Goal: Task Accomplishment & Management: Manage account settings

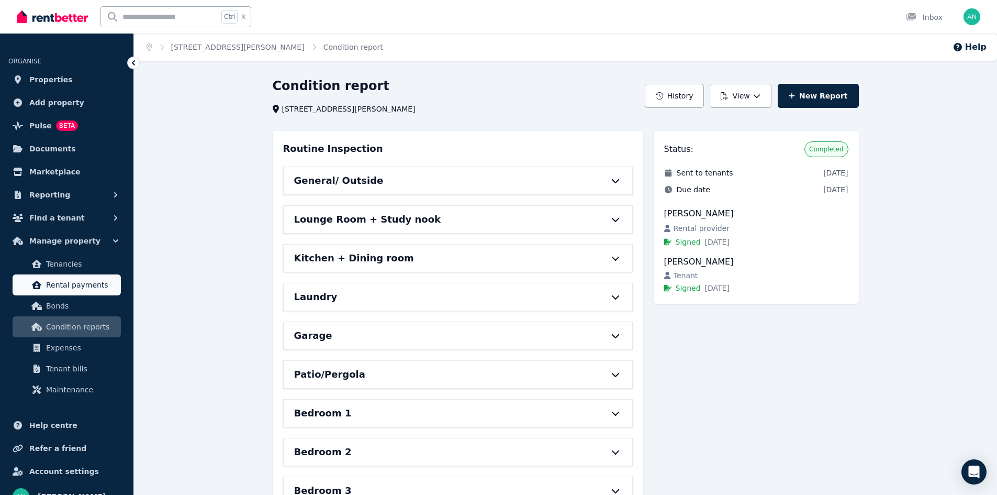
click at [76, 283] on span "Rental payments" at bounding box center [81, 284] width 71 height 13
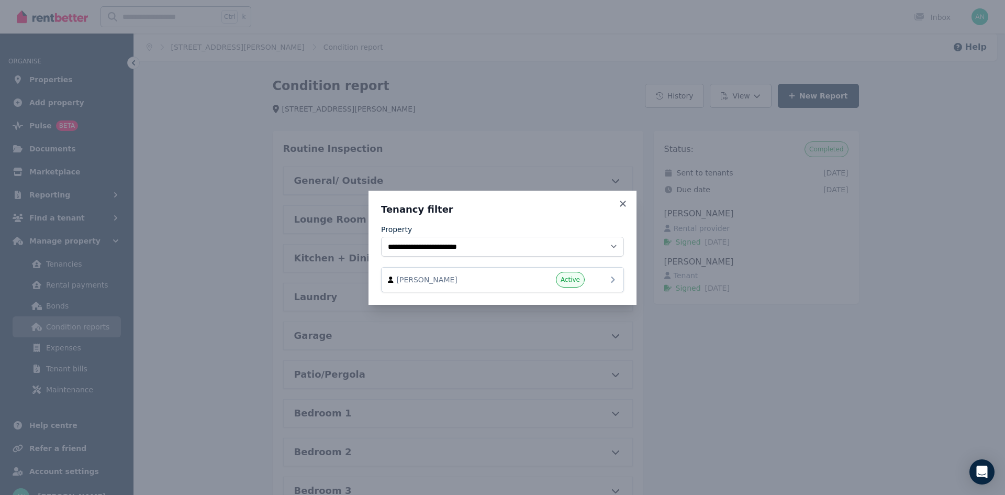
click at [575, 281] on span "Active" at bounding box center [569, 279] width 19 height 8
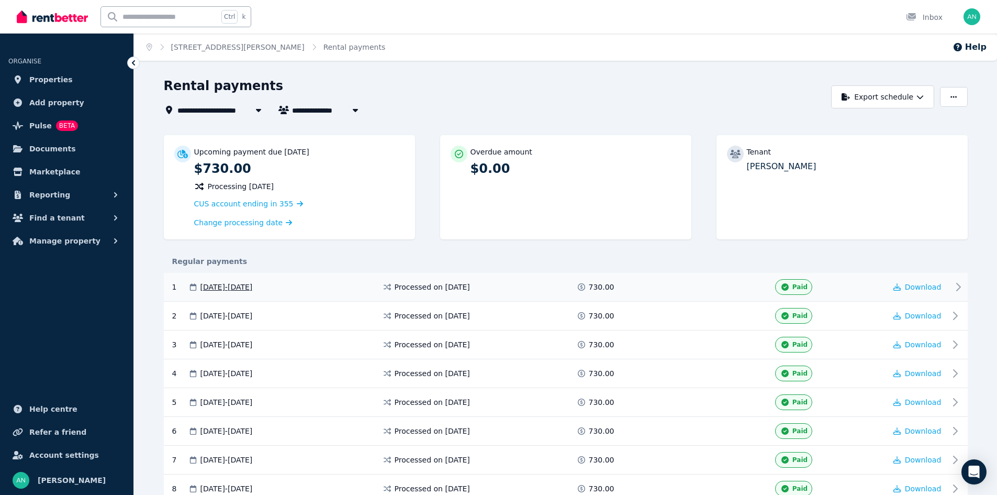
click at [252, 285] on span "[DATE] - [DATE]" at bounding box center [226, 287] width 52 height 10
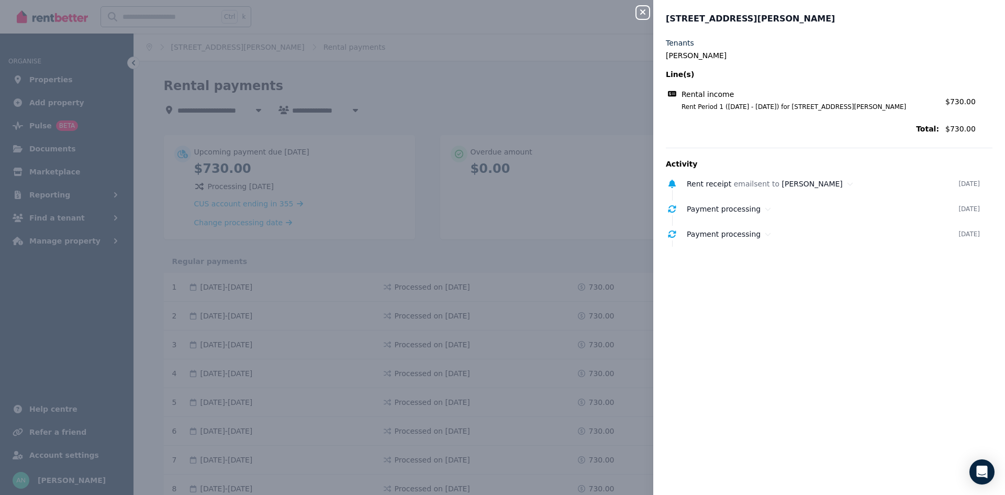
click at [493, 140] on div "Close panel 4 [PERSON_NAME], Cleveland Tenants [PERSON_NAME] Line(s) Rental inc…" at bounding box center [502, 247] width 1005 height 495
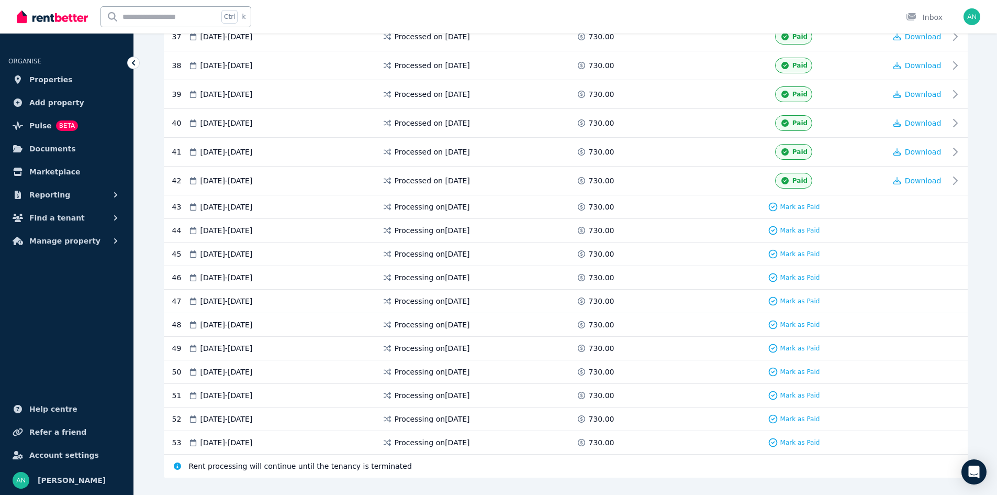
scroll to position [1294, 0]
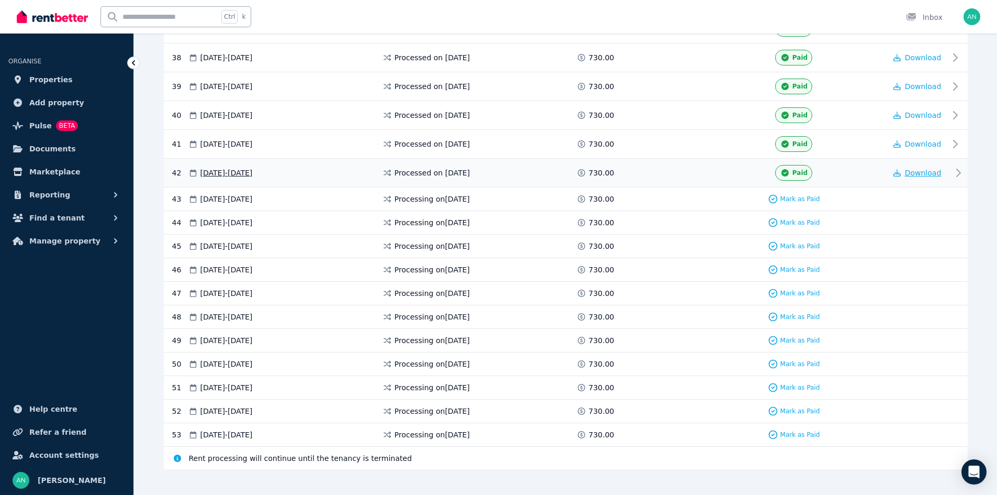
click at [917, 174] on span "Download" at bounding box center [923, 173] width 37 height 8
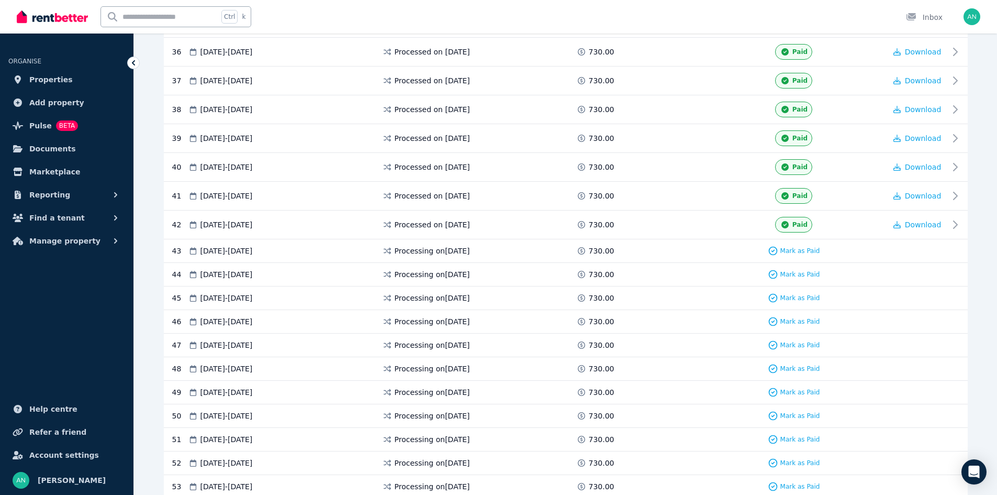
scroll to position [1247, 0]
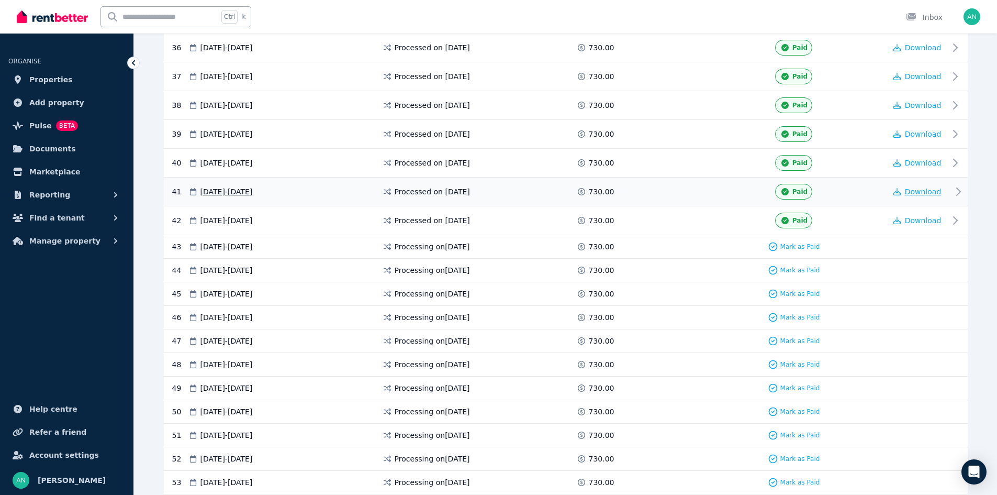
click at [928, 193] on span "Download" at bounding box center [923, 191] width 37 height 8
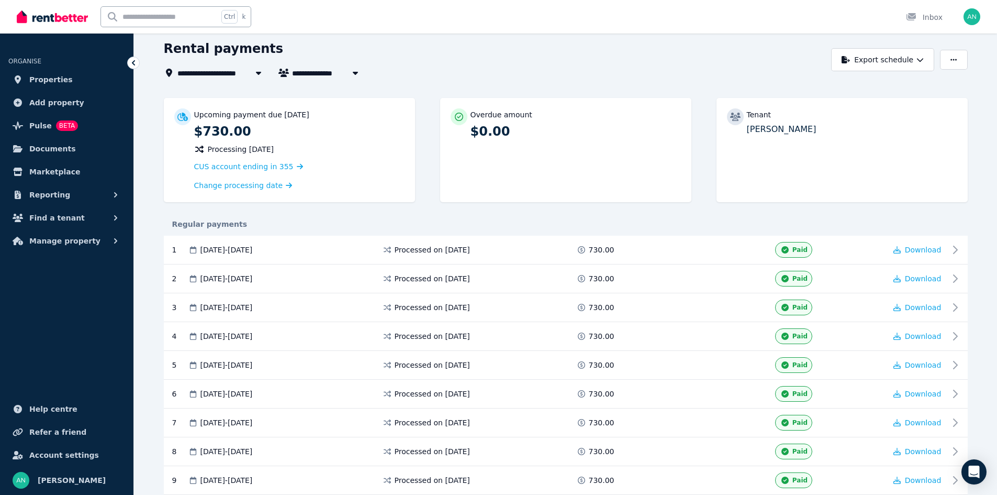
scroll to position [33, 0]
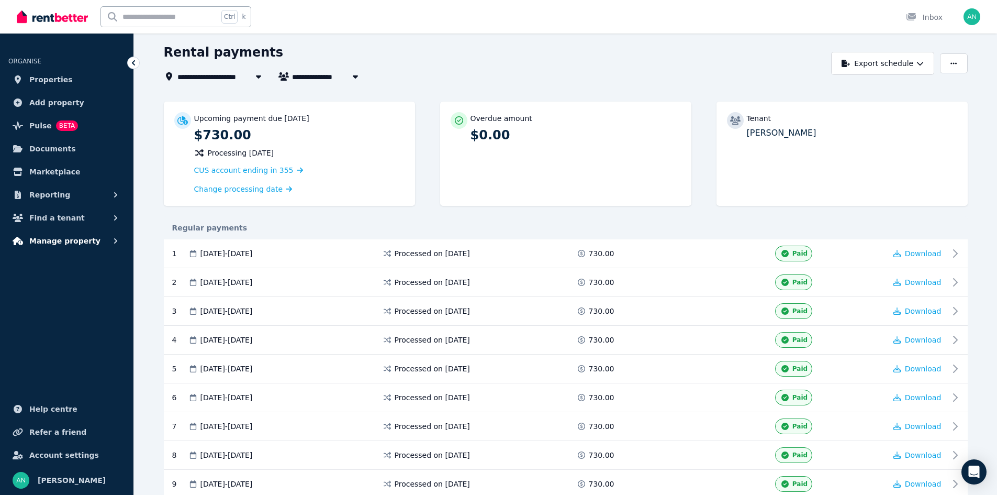
click at [52, 242] on span "Manage property" at bounding box center [64, 240] width 71 height 13
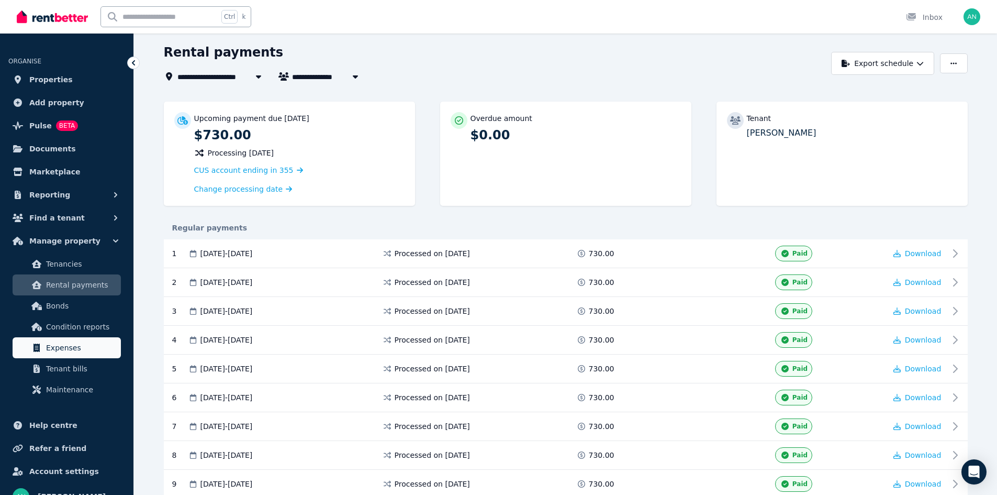
click at [77, 349] on span "Expenses" at bounding box center [81, 347] width 71 height 13
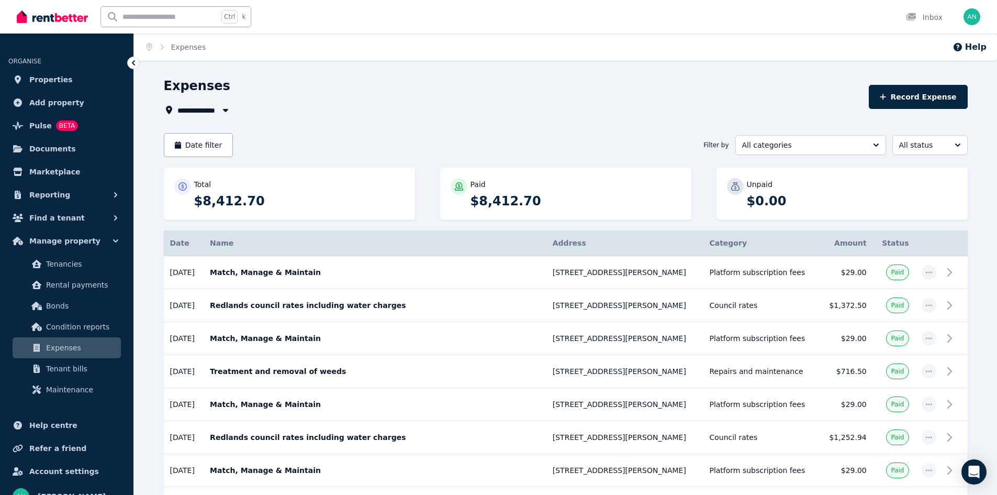
click at [221, 112] on icon "button" at bounding box center [225, 110] width 10 height 8
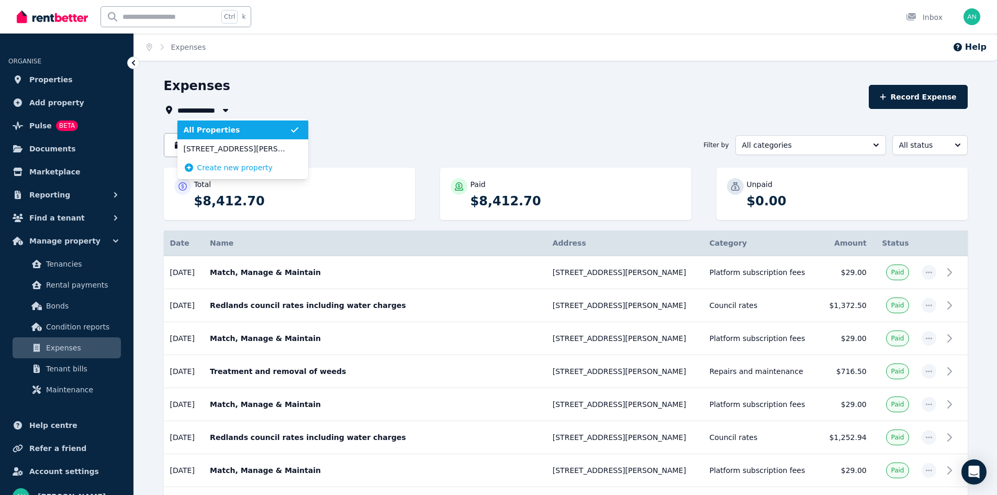
click at [221, 110] on icon "button" at bounding box center [225, 110] width 10 height 8
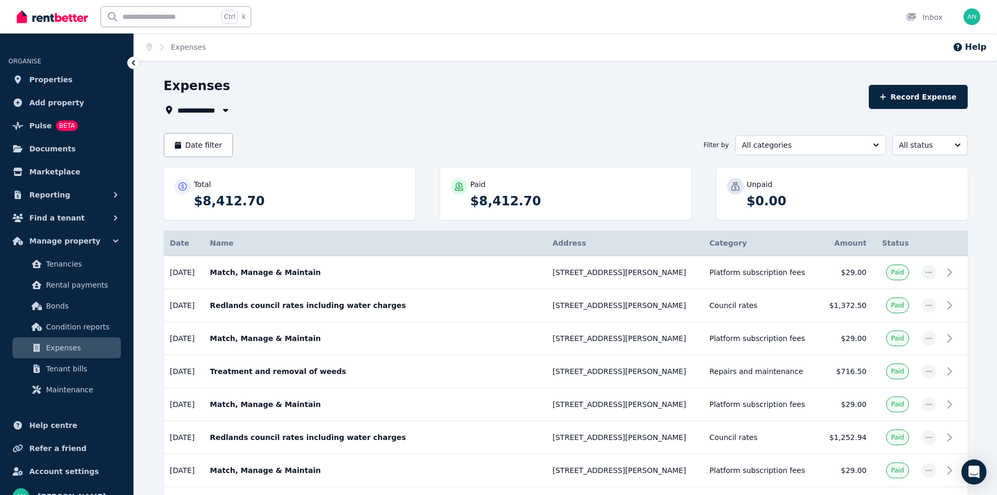
click at [225, 108] on icon "button" at bounding box center [225, 110] width 10 height 8
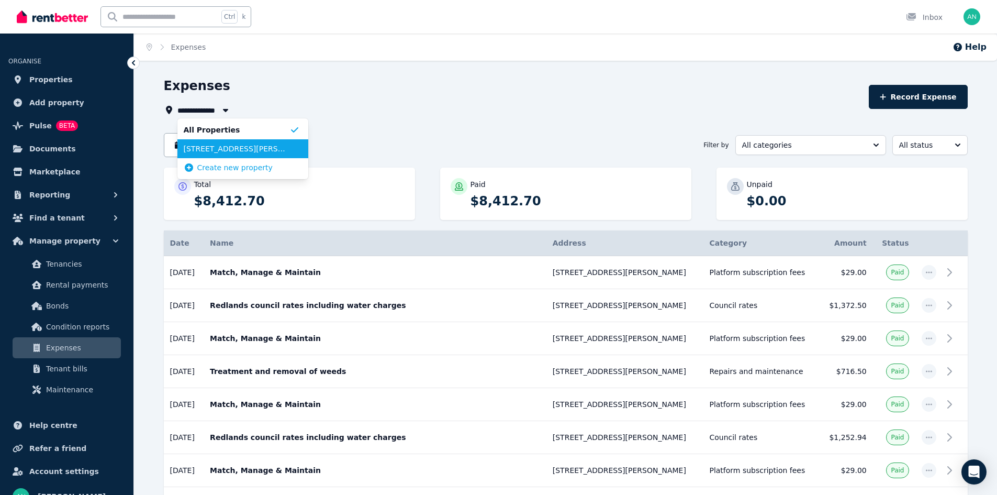
click at [239, 151] on span "[STREET_ADDRESS][PERSON_NAME]" at bounding box center [237, 148] width 106 height 10
type input "**********"
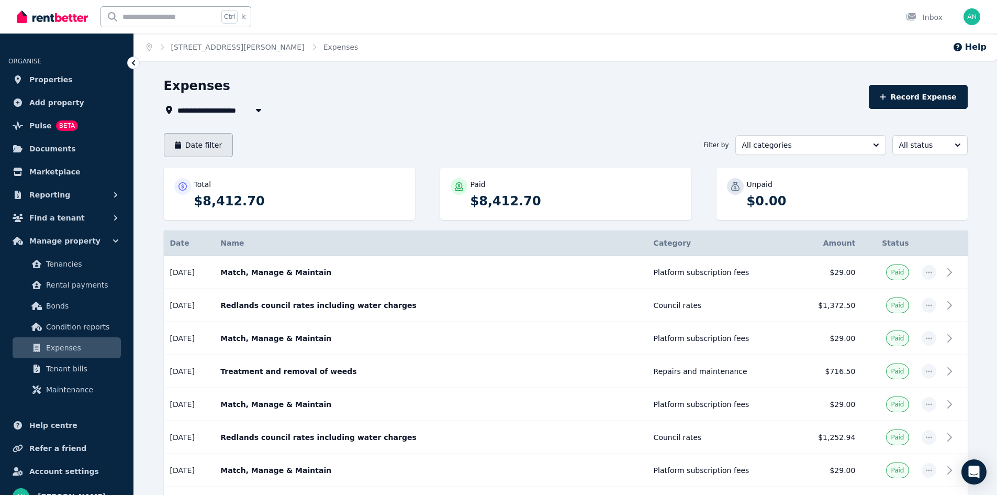
click at [216, 145] on button "Date filter" at bounding box center [199, 145] width 70 height 24
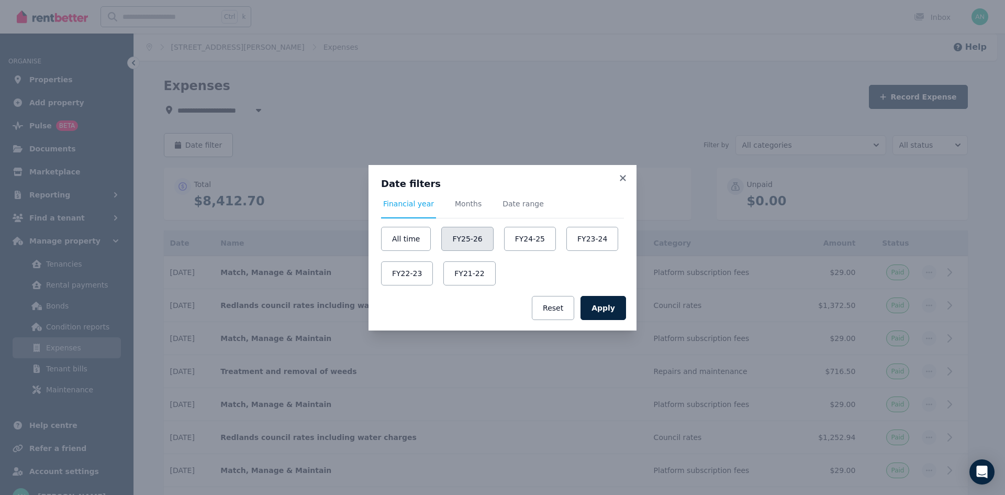
click at [461, 235] on button "FY25-26" at bounding box center [467, 239] width 52 height 24
click at [531, 247] on button "FY24-25" at bounding box center [533, 239] width 52 height 24
click at [612, 309] on button "Apply" at bounding box center [603, 308] width 46 height 24
